Goal: Task Accomplishment & Management: Manage account settings

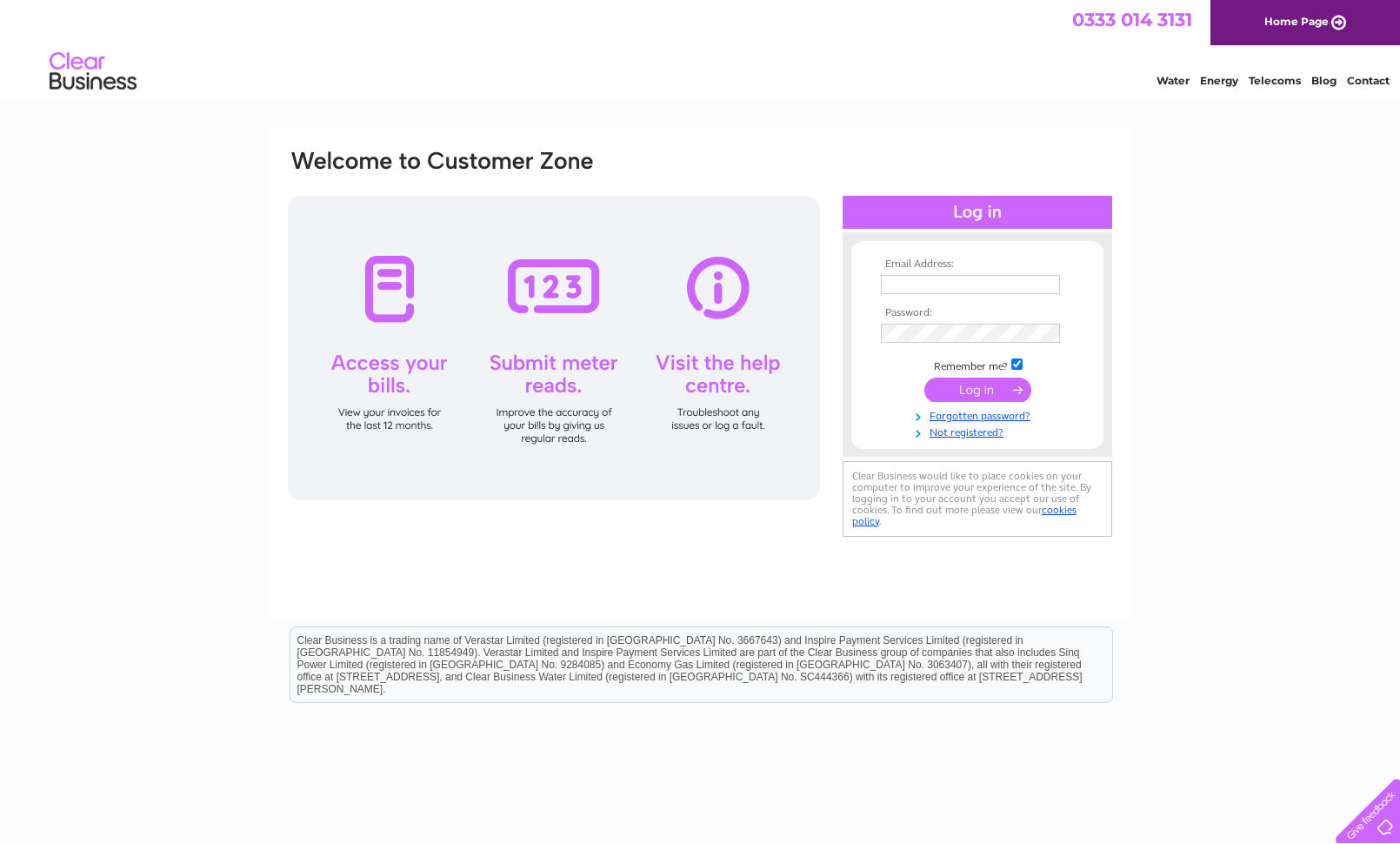
type input "steven.boyd@charlesconnell.co.uk"
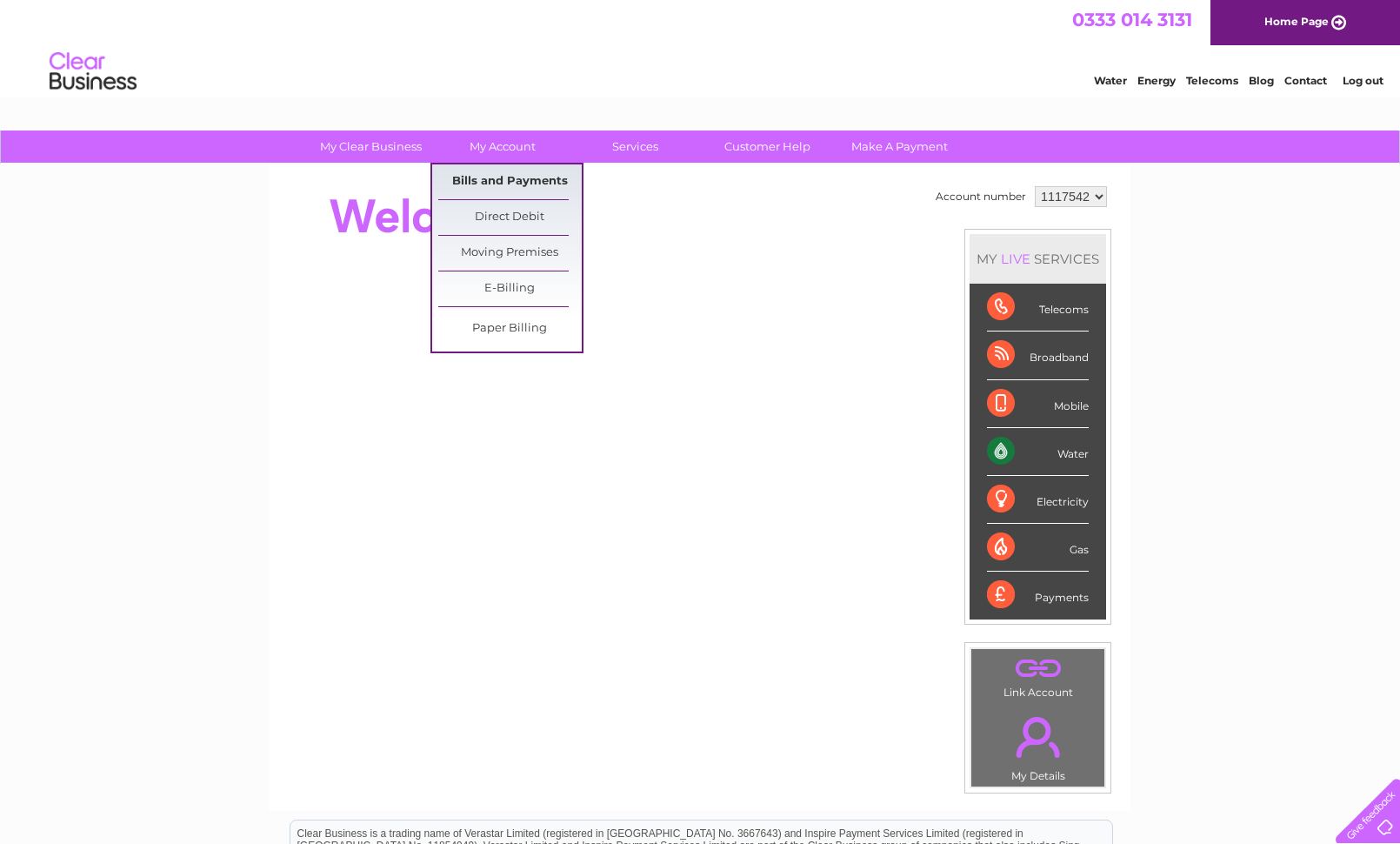
click at [499, 179] on link "Bills and Payments" at bounding box center [509, 182] width 143 height 35
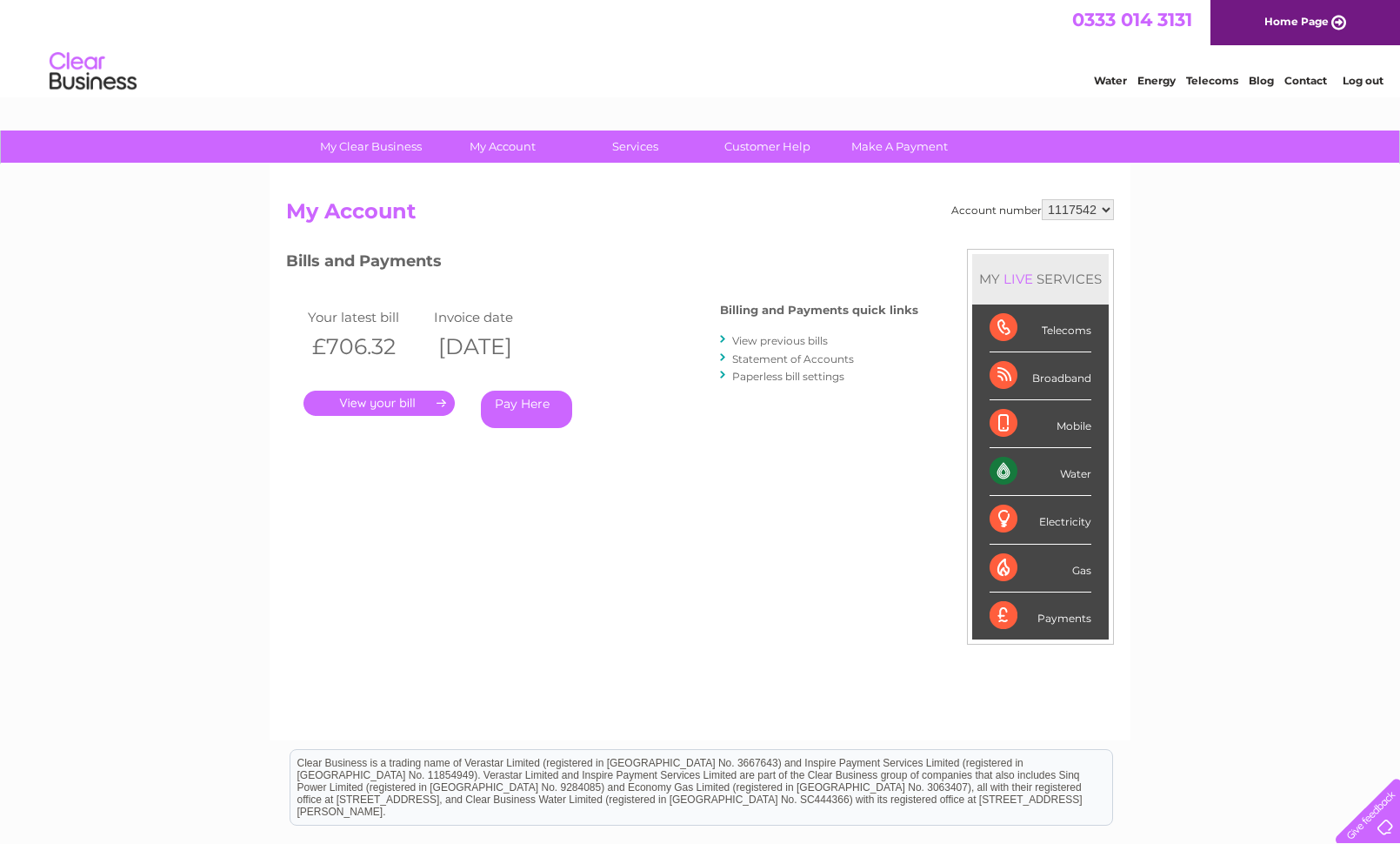
click at [414, 403] on link "." at bounding box center [379, 404] width 151 height 25
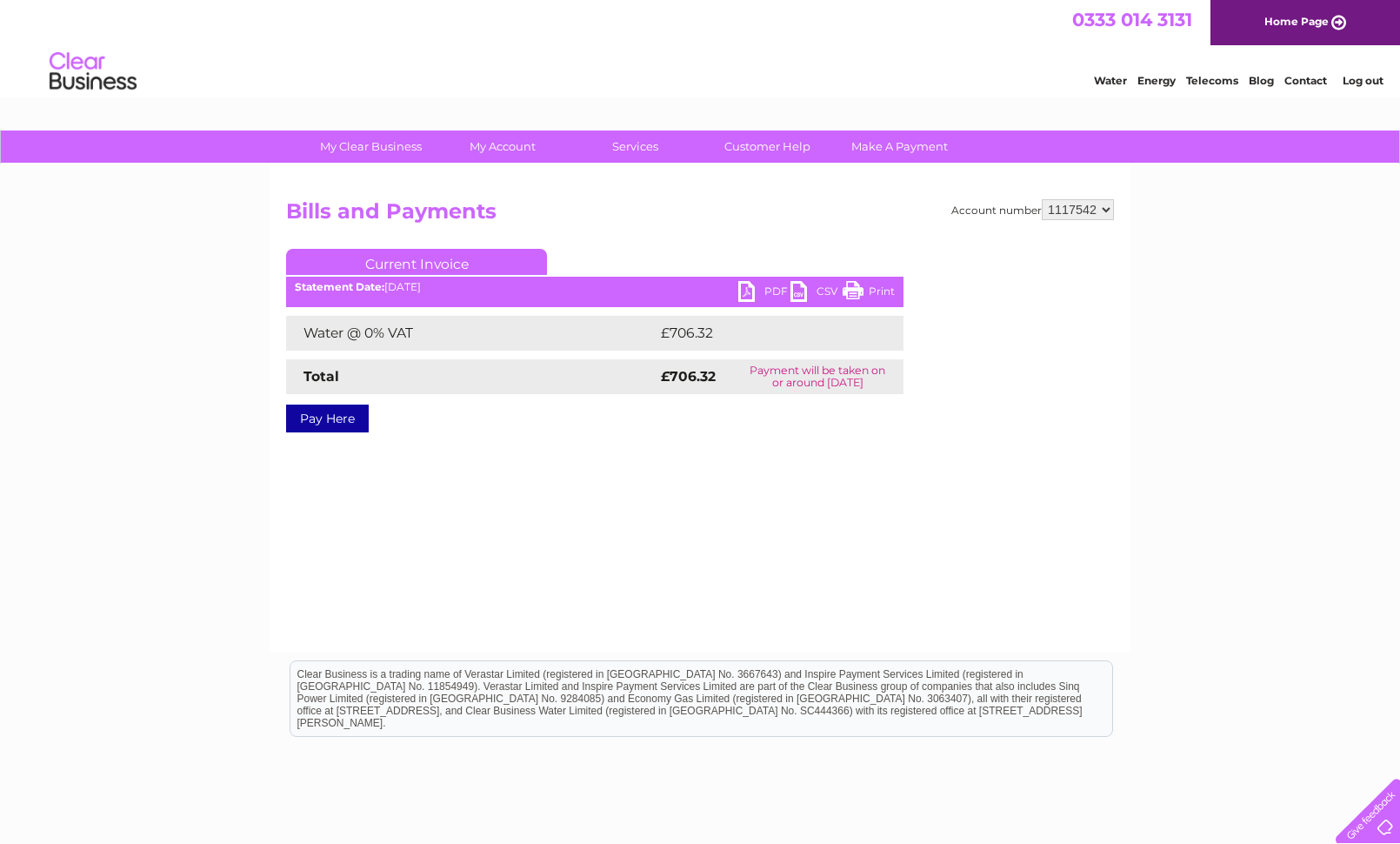
click at [747, 289] on link "PDF" at bounding box center [764, 294] width 52 height 25
click at [651, 33] on div "0333 014 3131 Home Page" at bounding box center [700, 23] width 1400 height 45
